Goal: Task Accomplishment & Management: Use online tool/utility

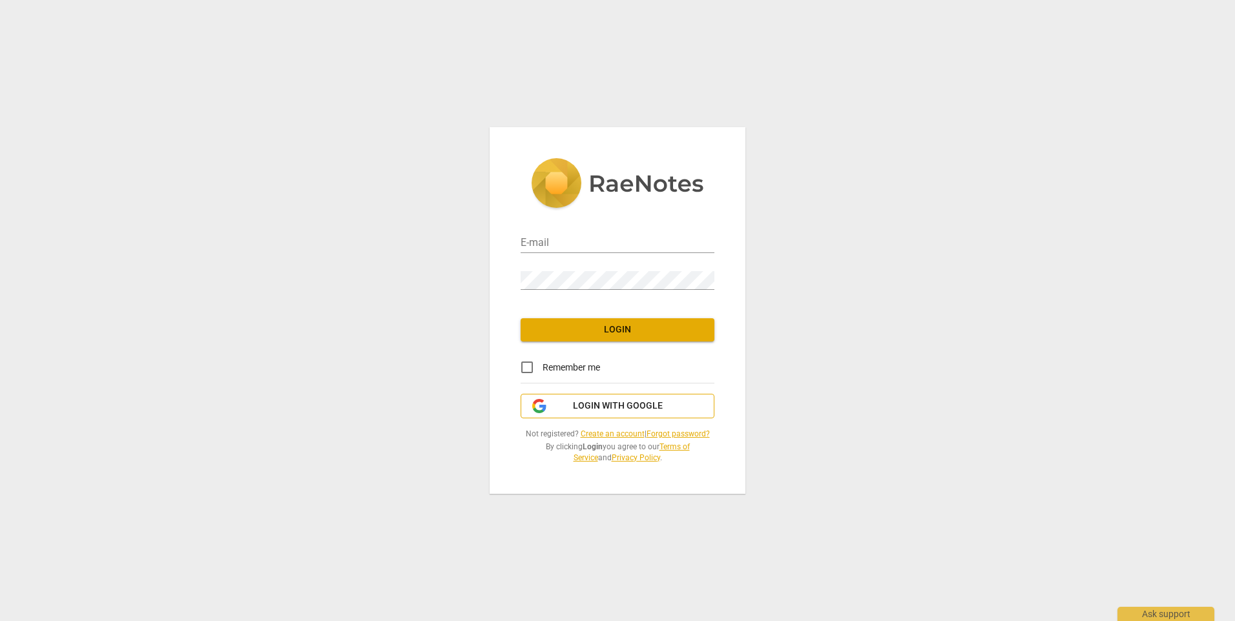
click at [604, 408] on span "Login with Google" at bounding box center [618, 406] width 90 height 13
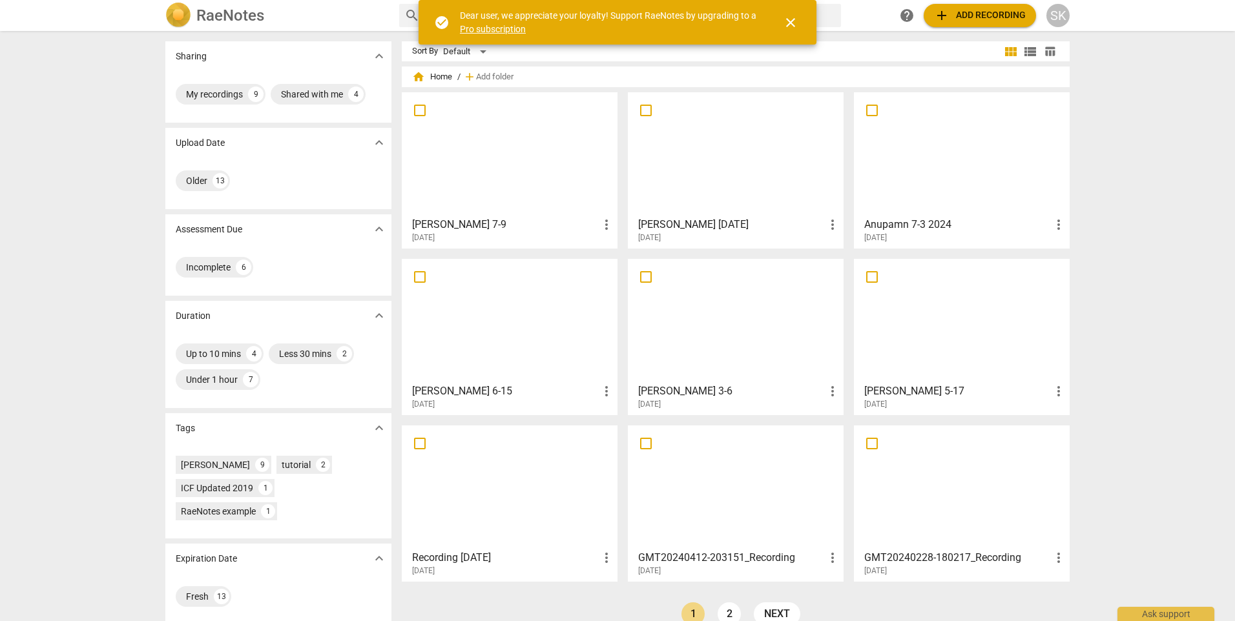
click at [987, 12] on span "add Add recording" at bounding box center [980, 15] width 92 height 15
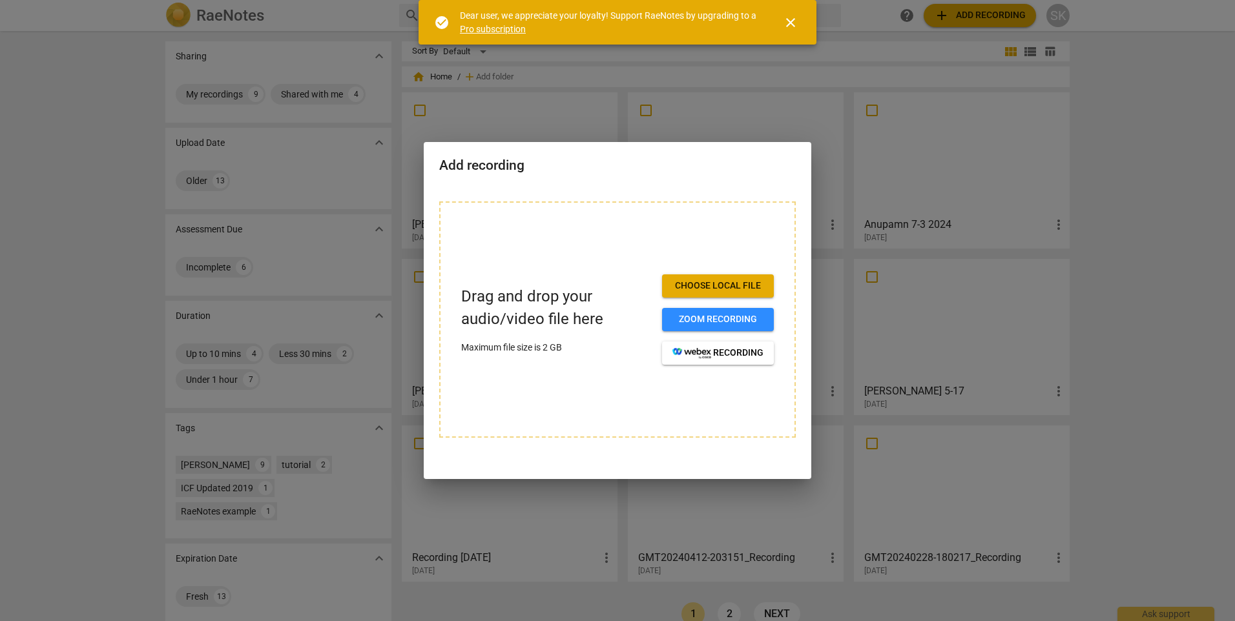
click at [714, 283] on span "Choose local file" at bounding box center [717, 286] width 91 height 13
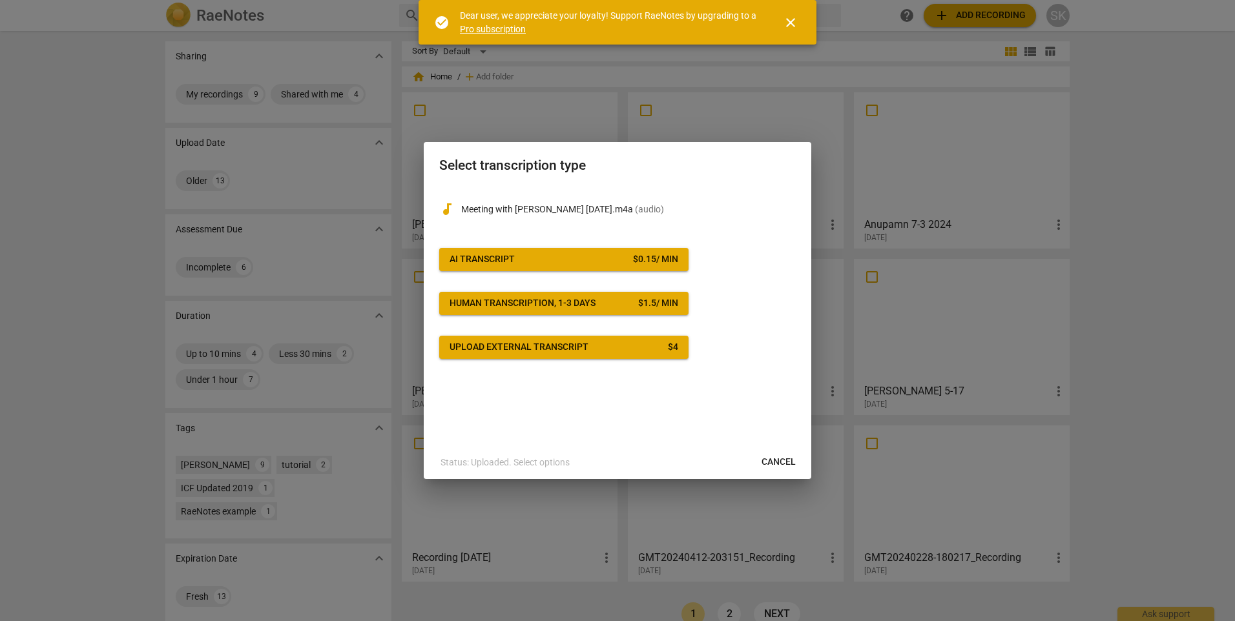
click at [524, 265] on span "AI Transcript $ 0.15 / min" at bounding box center [563, 259] width 229 height 13
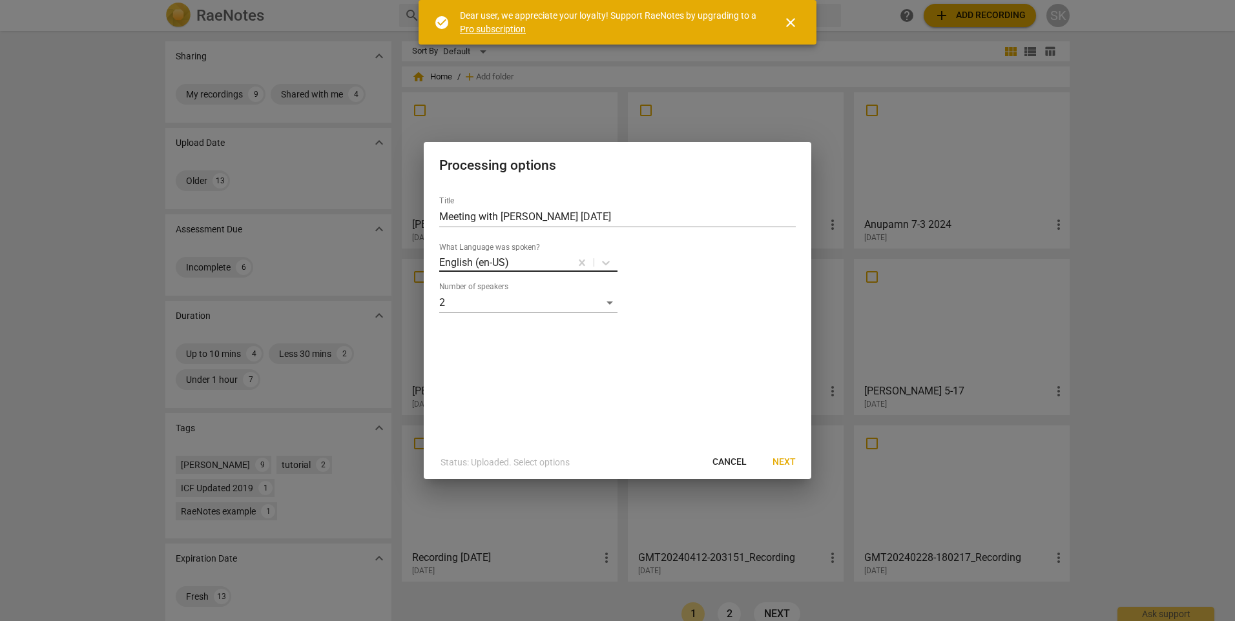
click at [533, 262] on div at bounding box center [539, 262] width 59 height 15
drag, startPoint x: 538, startPoint y: 260, endPoint x: 428, endPoint y: 244, distance: 110.9
click at [428, 244] on div "Title Meeting with Shuka Aug 27 What Language was spoken? English (en-US) Numbe…" at bounding box center [617, 316] width 387 height 260
click at [534, 261] on div at bounding box center [539, 262] width 59 height 15
type input "hebrew"
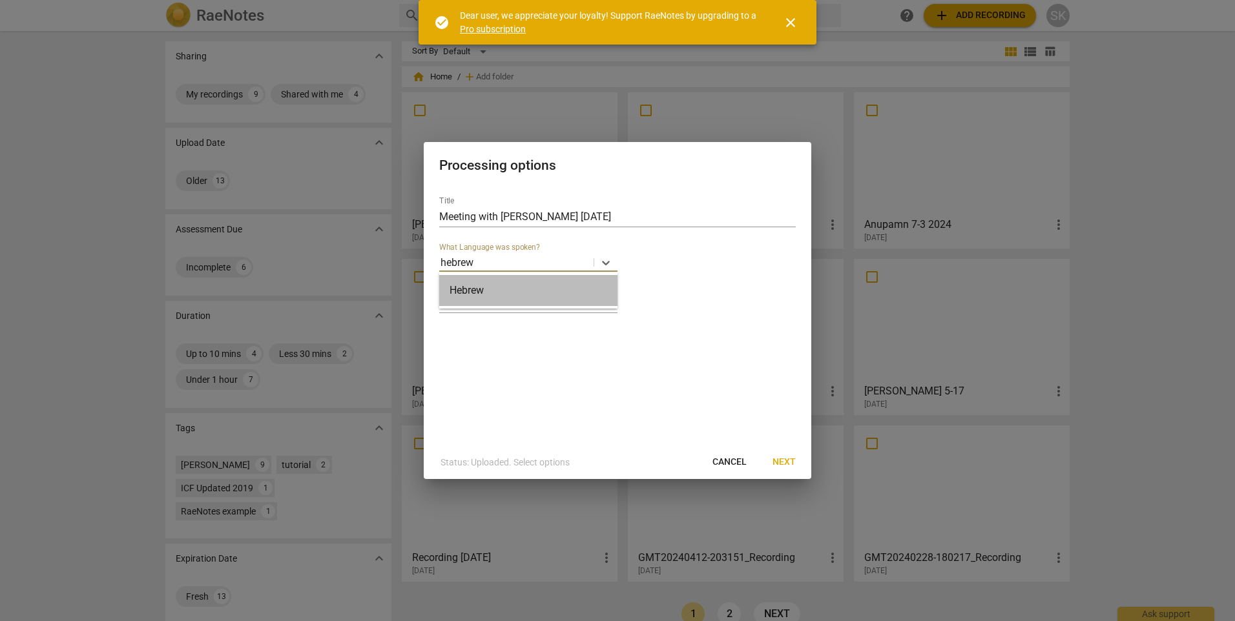
click at [507, 291] on div "Hebrew" at bounding box center [528, 290] width 178 height 31
click at [781, 460] on span "Next" at bounding box center [783, 462] width 23 height 13
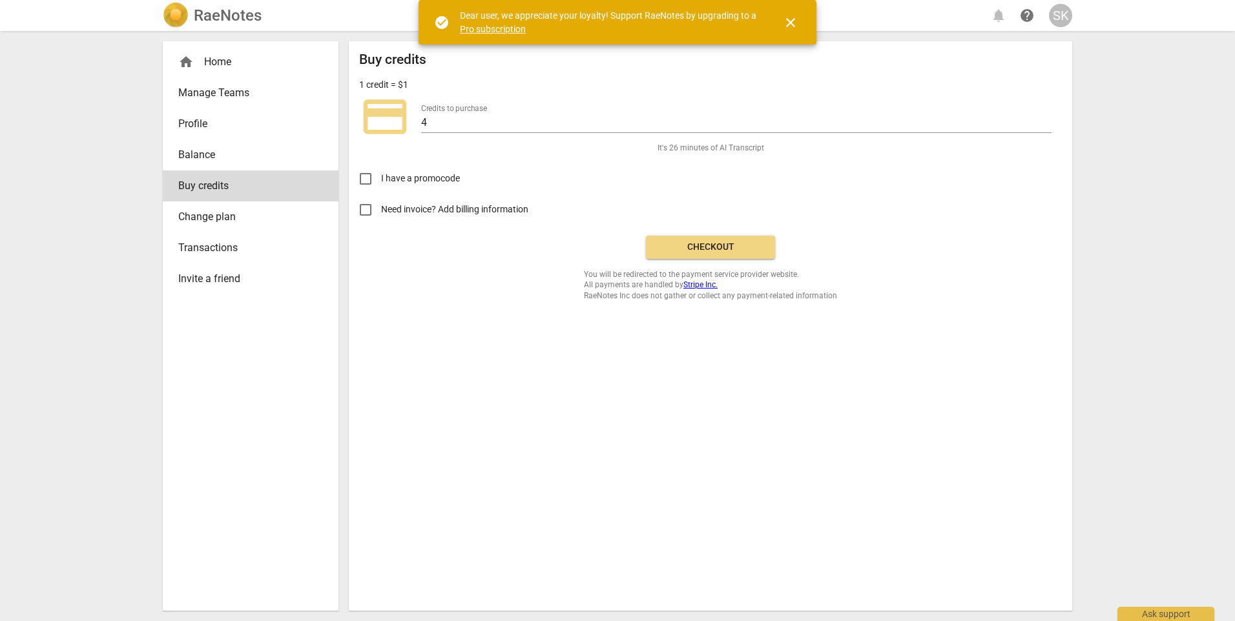
click at [686, 245] on span "Checkout" at bounding box center [710, 247] width 108 height 13
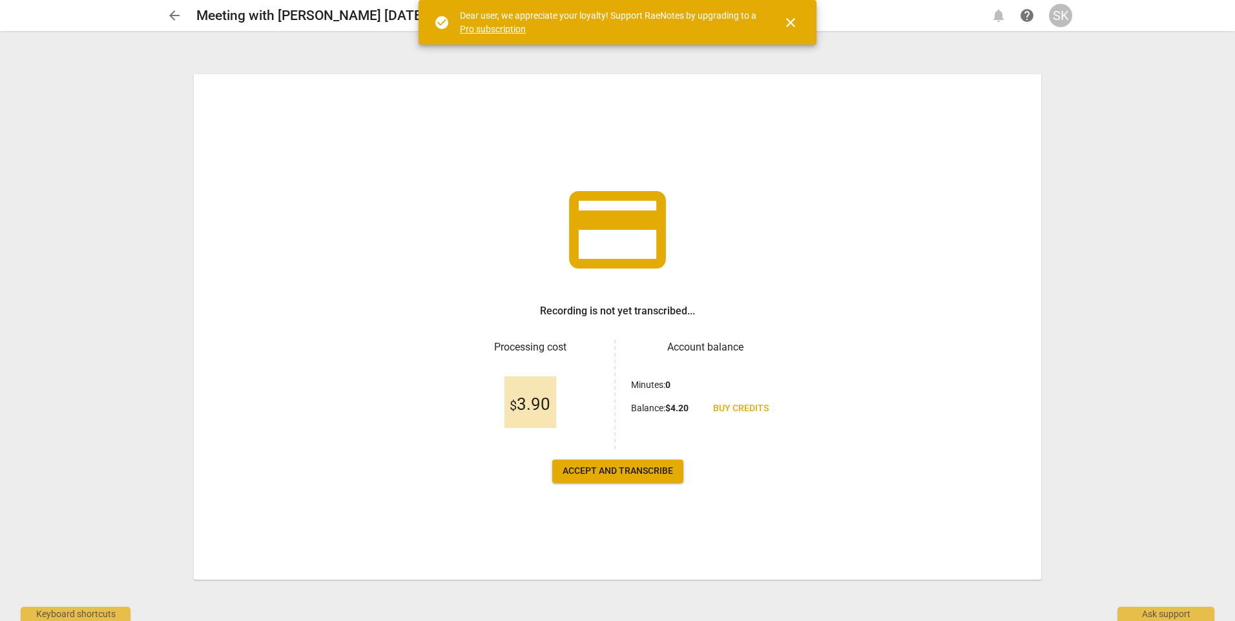
click at [617, 469] on span "Accept and transcribe" at bounding box center [617, 471] width 110 height 13
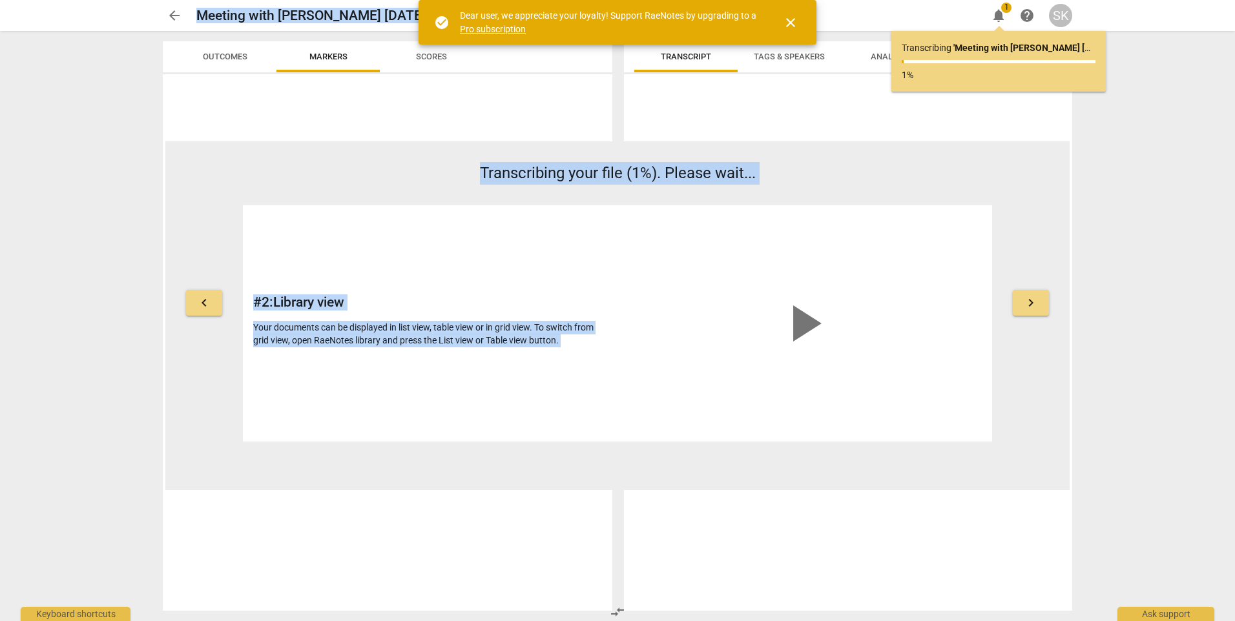
click at [0, 0] on html "arrow_back Meeting with [PERSON_NAME] [DATE] edit notifications 1 help SK keybo…" at bounding box center [617, 0] width 1235 height 0
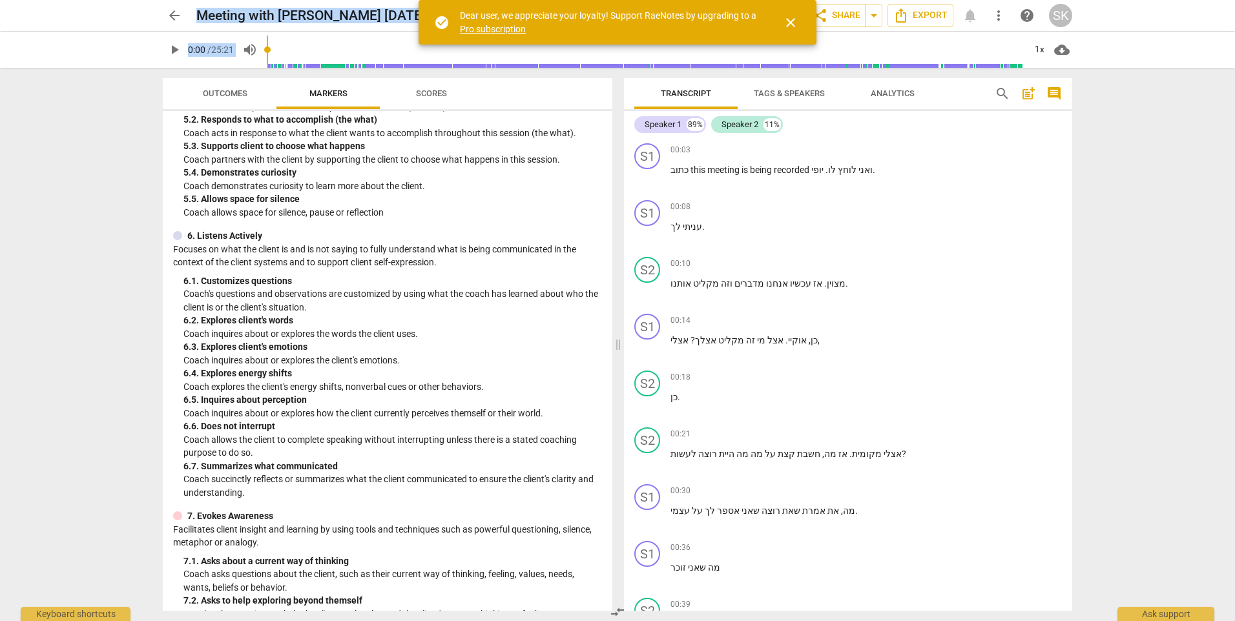
scroll to position [350, 0]
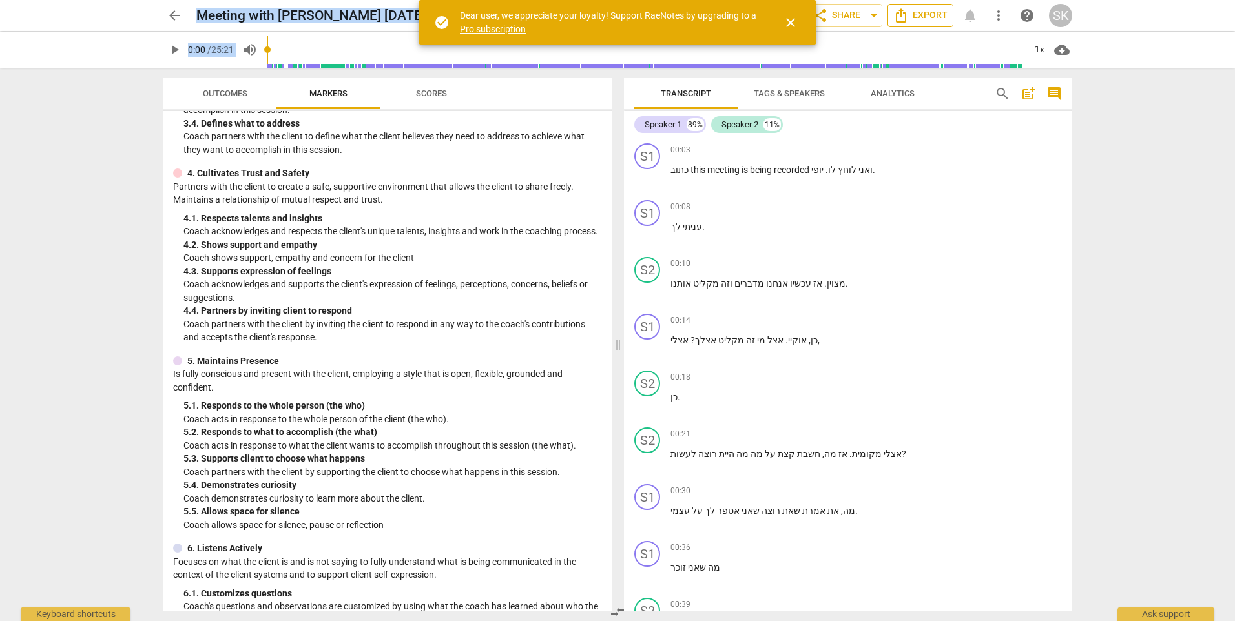
click at [913, 16] on span "Export" at bounding box center [920, 15] width 54 height 15
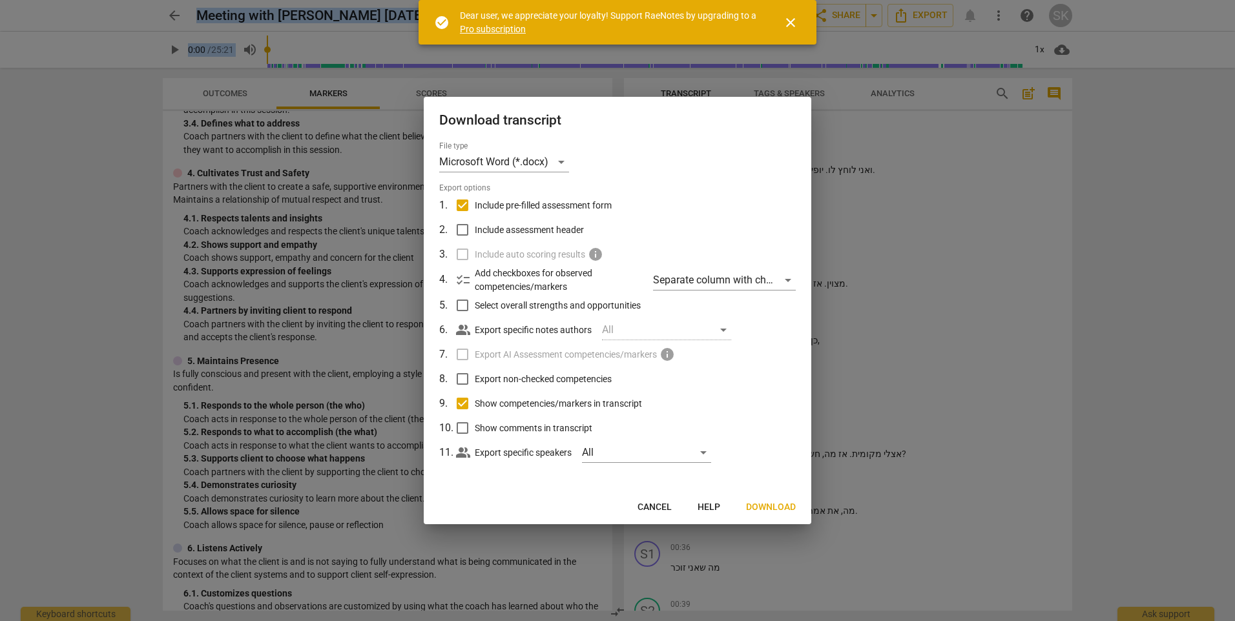
click at [459, 205] on input "Include pre-filled assessment form" at bounding box center [462, 205] width 25 height 25
checkbox input "false"
click at [461, 405] on input "Show competencies/markers in transcript" at bounding box center [462, 403] width 25 height 25
checkbox input "false"
click at [784, 509] on span "Download" at bounding box center [771, 507] width 50 height 13
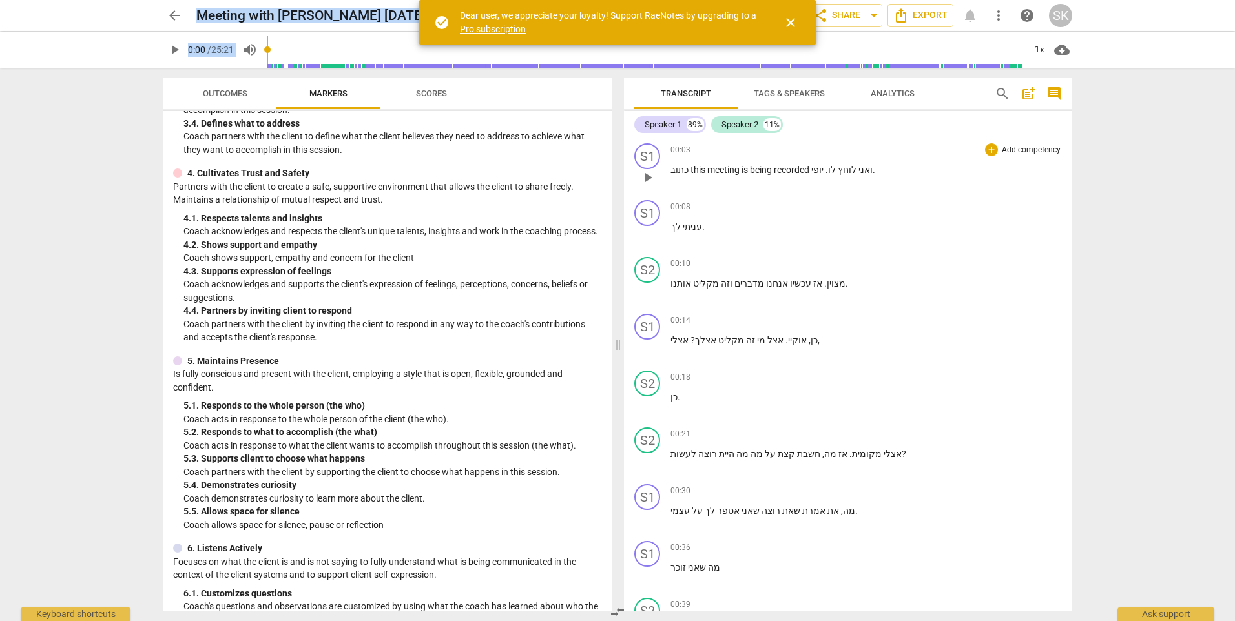
click at [837, 170] on span "לוחץ" at bounding box center [845, 170] width 21 height 10
click at [914, 177] on div "00:03 + Add competency keyboard_arrow_right כתוב this meeting is being recorded…" at bounding box center [865, 166] width 391 height 46
click at [169, 14] on span "arrow_back" at bounding box center [174, 15] width 15 height 15
